Goal: Book appointment/travel/reservation

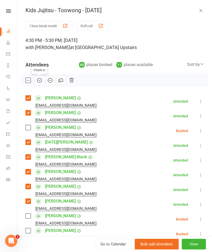
click at [5, 34] on li "Dashboard" at bounding box center [8, 31] width 17 height 11
click at [10, 35] on link "Dashboard" at bounding box center [11, 31] width 11 height 11
click at [199, 13] on button "button" at bounding box center [201, 10] width 6 height 6
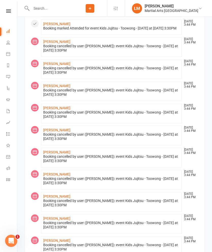
click at [11, 54] on link "Calendar" at bounding box center [11, 54] width 11 height 11
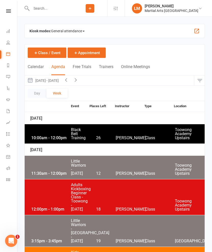
click at [8, 31] on icon at bounding box center [8, 31] width 4 height 4
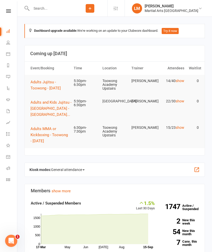
click at [41, 82] on span "Adults Jujitsu - Toowong - [DATE]" at bounding box center [46, 85] width 30 height 11
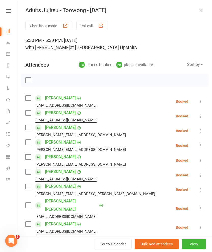
click at [31, 101] on label at bounding box center [27, 98] width 5 height 5
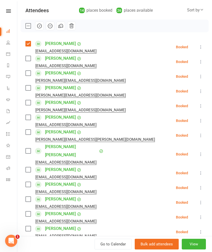
scroll to position [54, 0]
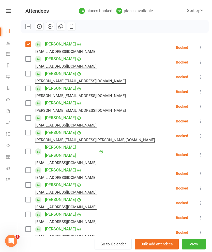
click at [31, 105] on label at bounding box center [27, 103] width 5 height 5
click at [26, 135] on label at bounding box center [27, 132] width 5 height 5
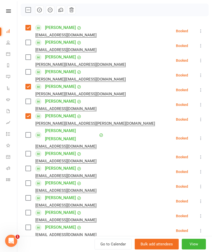
scroll to position [87, 0]
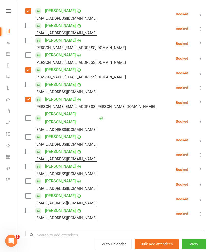
click at [28, 135] on label at bounding box center [27, 137] width 5 height 5
click at [28, 149] on label at bounding box center [27, 151] width 5 height 5
click at [28, 164] on label at bounding box center [27, 166] width 5 height 5
click at [27, 179] on label at bounding box center [27, 181] width 5 height 5
click at [28, 208] on label at bounding box center [27, 210] width 5 height 5
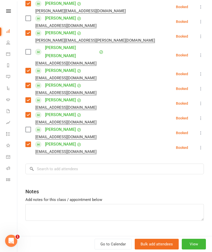
scroll to position [154, 0]
click at [162, 164] on input "search" at bounding box center [114, 169] width 179 height 11
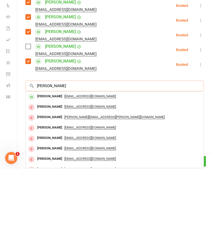
type input "[PERSON_NAME]"
click at [52, 176] on div "[PERSON_NAME]" at bounding box center [49, 179] width 29 height 7
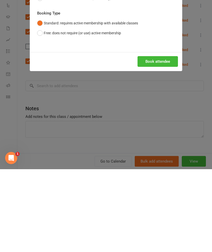
scroll to position [83, 0]
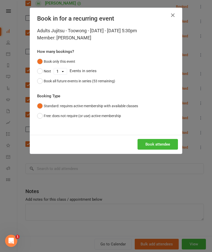
click at [159, 148] on button "Book attendee" at bounding box center [158, 144] width 40 height 11
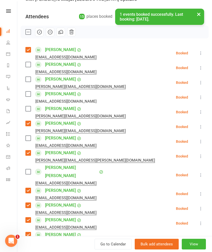
scroll to position [30, 0]
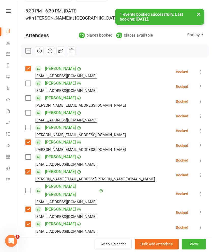
click at [30, 113] on label at bounding box center [27, 112] width 5 height 5
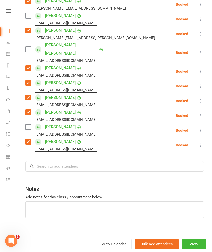
scroll to position [170, 0]
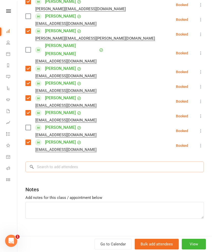
click at [161, 162] on input "search" at bounding box center [114, 167] width 179 height 11
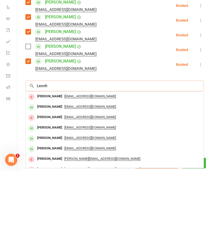
type input "Leonh"
click at [39, 184] on div "[PERSON_NAME]" at bounding box center [49, 187] width 29 height 7
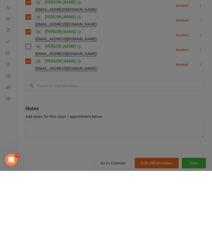
scroll to position [164, 0]
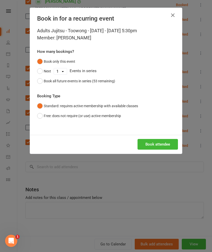
click at [160, 145] on button "Book attendee" at bounding box center [158, 144] width 40 height 11
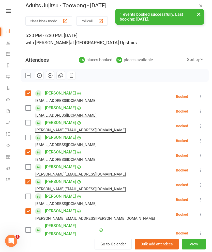
scroll to position [3, 0]
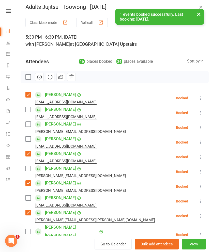
click at [28, 141] on label at bounding box center [27, 139] width 5 height 5
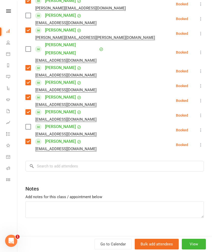
scroll to position [185, 0]
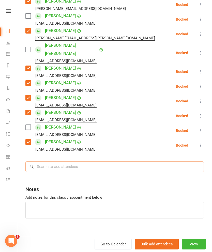
click at [137, 162] on input "search" at bounding box center [114, 167] width 179 height 11
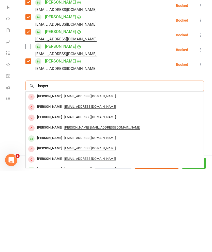
type input "Jasper"
click at [50, 216] on div "[PERSON_NAME]" at bounding box center [49, 219] width 29 height 7
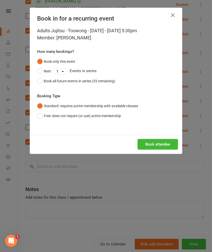
click at [169, 146] on button "Book attendee" at bounding box center [158, 144] width 40 height 11
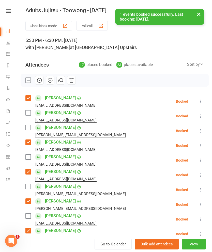
scroll to position [0, 0]
click at [28, 157] on label at bounding box center [27, 157] width 5 height 5
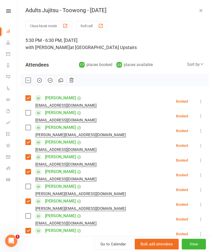
click at [37, 80] on icon "button" at bounding box center [39, 80] width 4 height 4
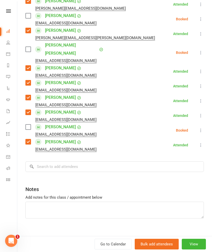
scroll to position [200, 0]
click at [132, 162] on input "search" at bounding box center [114, 167] width 179 height 11
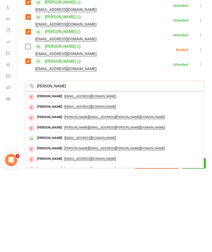
type input "[PERSON_NAME]"
click at [55, 216] on div "[PERSON_NAME]" at bounding box center [49, 219] width 29 height 7
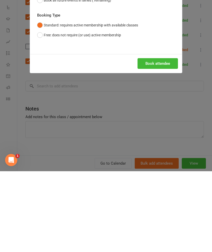
scroll to position [326, 0]
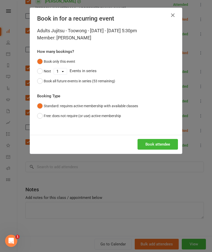
click at [167, 136] on div "Book attendee" at bounding box center [106, 144] width 152 height 19
click at [169, 139] on button "Book attendee" at bounding box center [158, 144] width 40 height 11
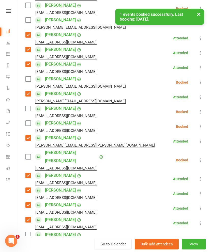
scroll to position [107, 0]
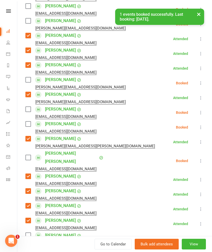
click at [29, 108] on label at bounding box center [27, 109] width 5 height 5
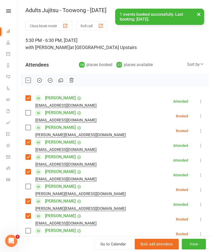
scroll to position [0, 0]
click at [41, 79] on icon "button" at bounding box center [39, 80] width 4 height 4
click at [40, 83] on button "button" at bounding box center [39, 80] width 9 height 9
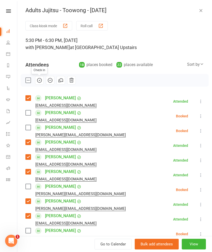
click at [39, 79] on icon "button" at bounding box center [40, 81] width 6 height 6
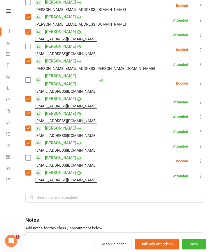
scroll to position [184, 0]
